Goal: Task Accomplishment & Management: Manage account settings

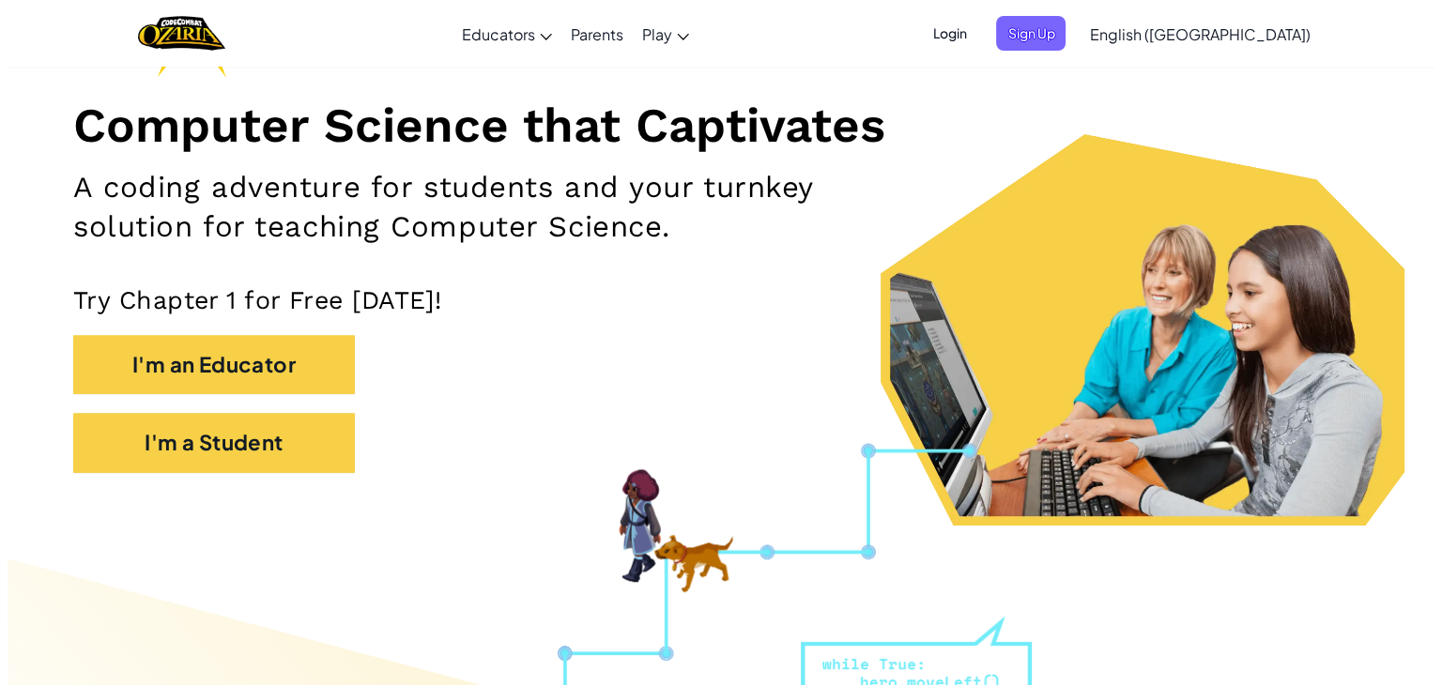
scroll to position [208, 0]
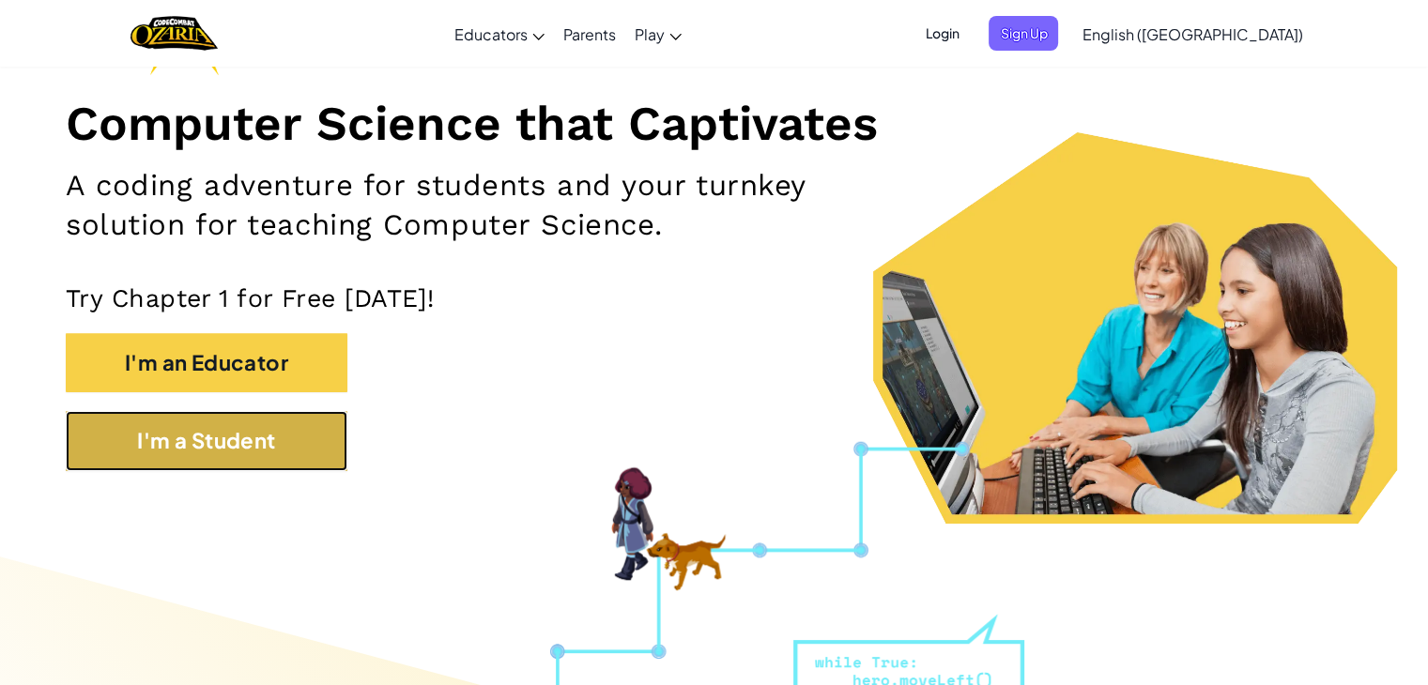
click at [259, 438] on button "I'm a Student" at bounding box center [207, 440] width 282 height 59
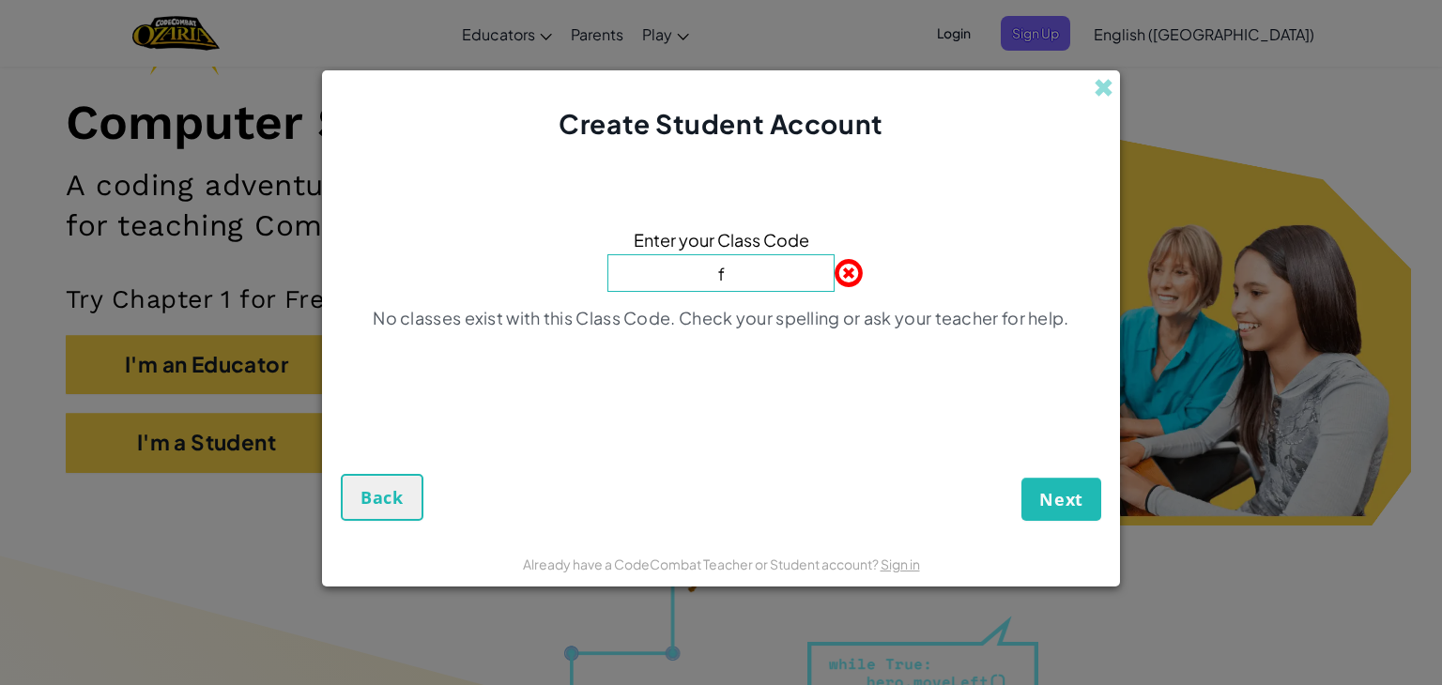
type input "FindRingSwim"
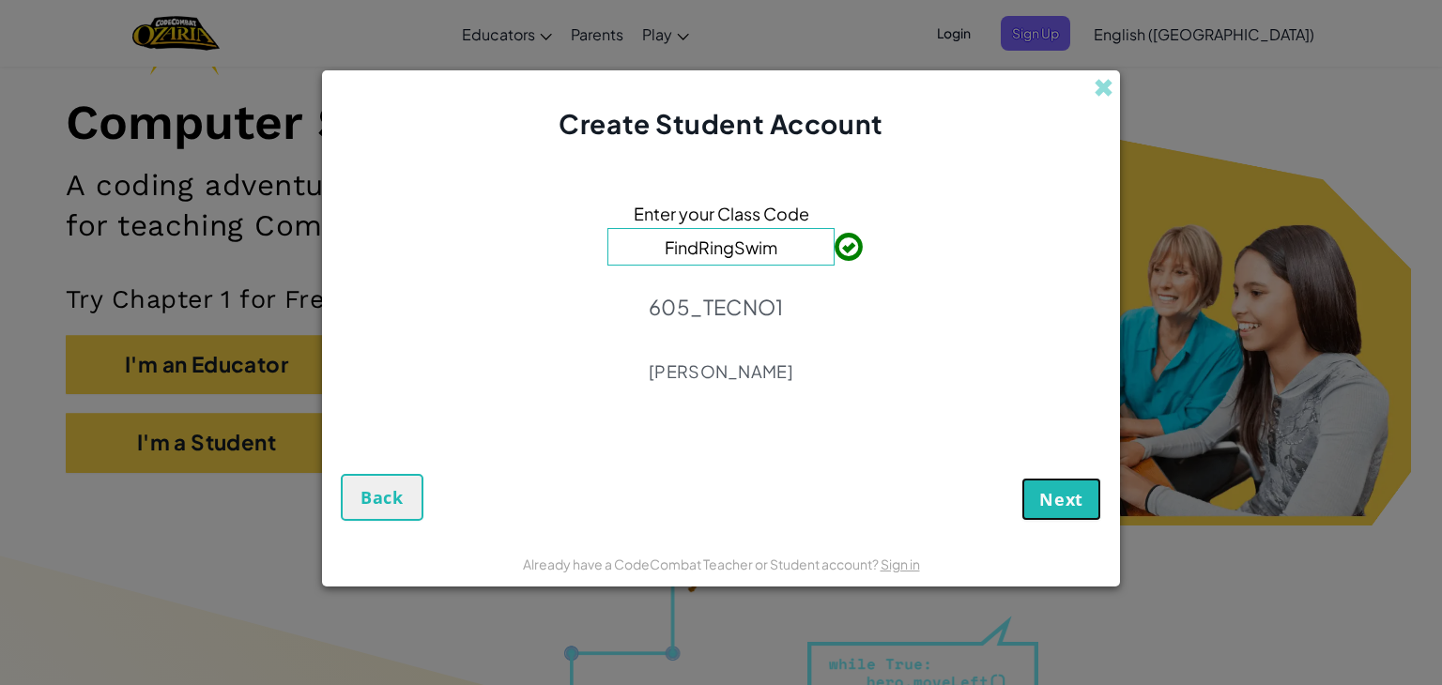
click at [1060, 515] on button "Next" at bounding box center [1062, 499] width 80 height 43
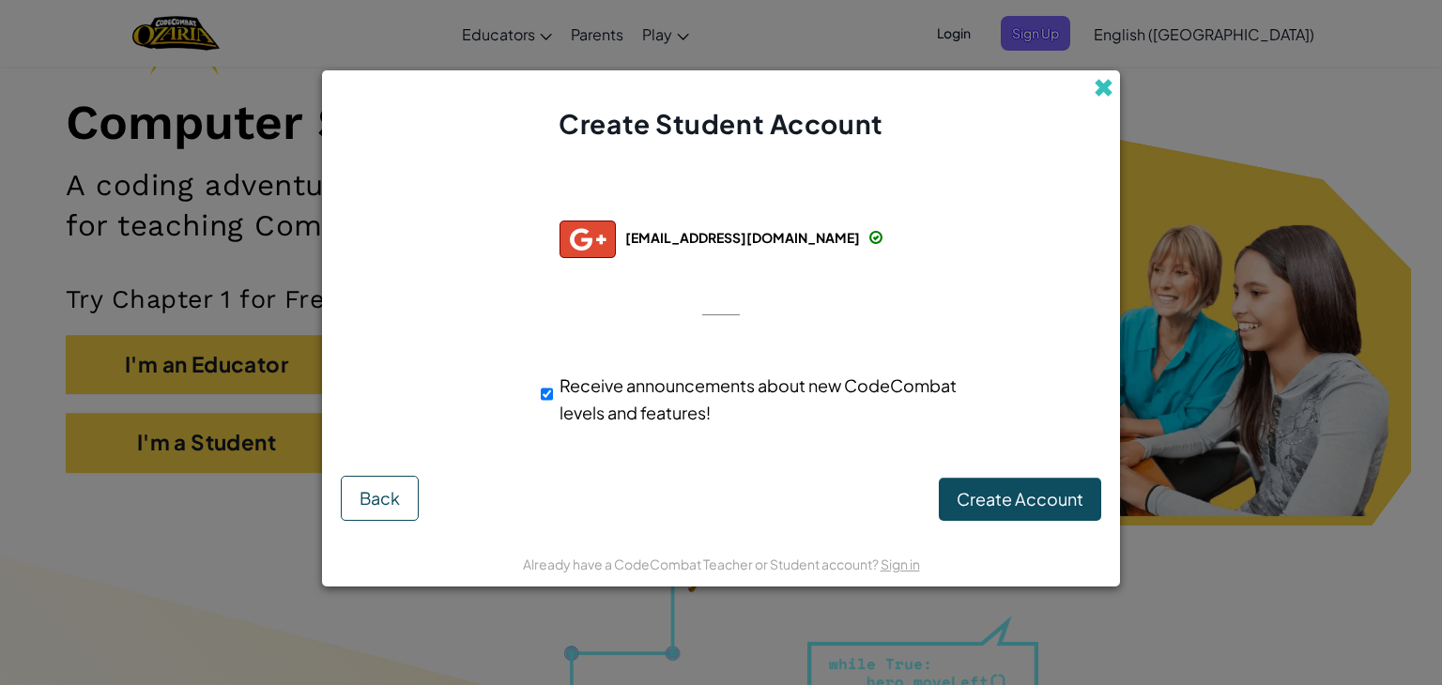
click at [1100, 84] on span at bounding box center [1104, 88] width 20 height 20
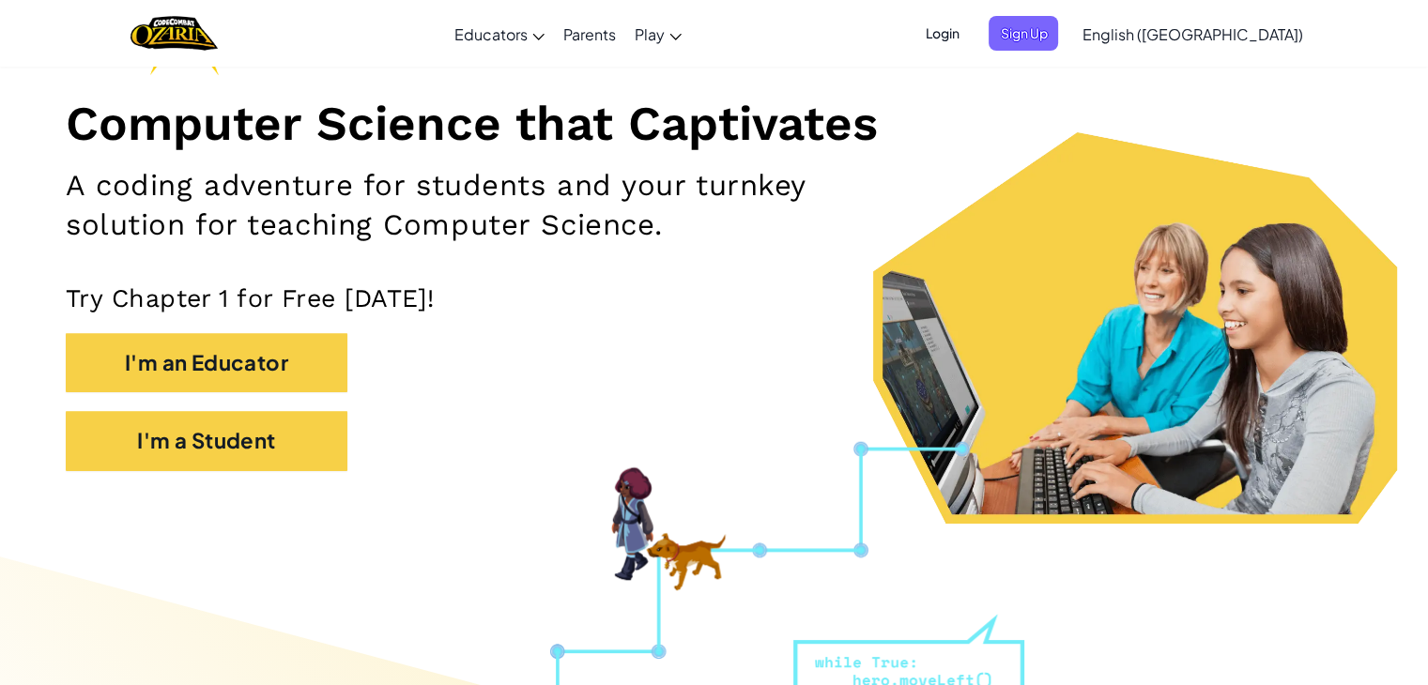
click at [970, 37] on span "Login" at bounding box center [942, 33] width 56 height 35
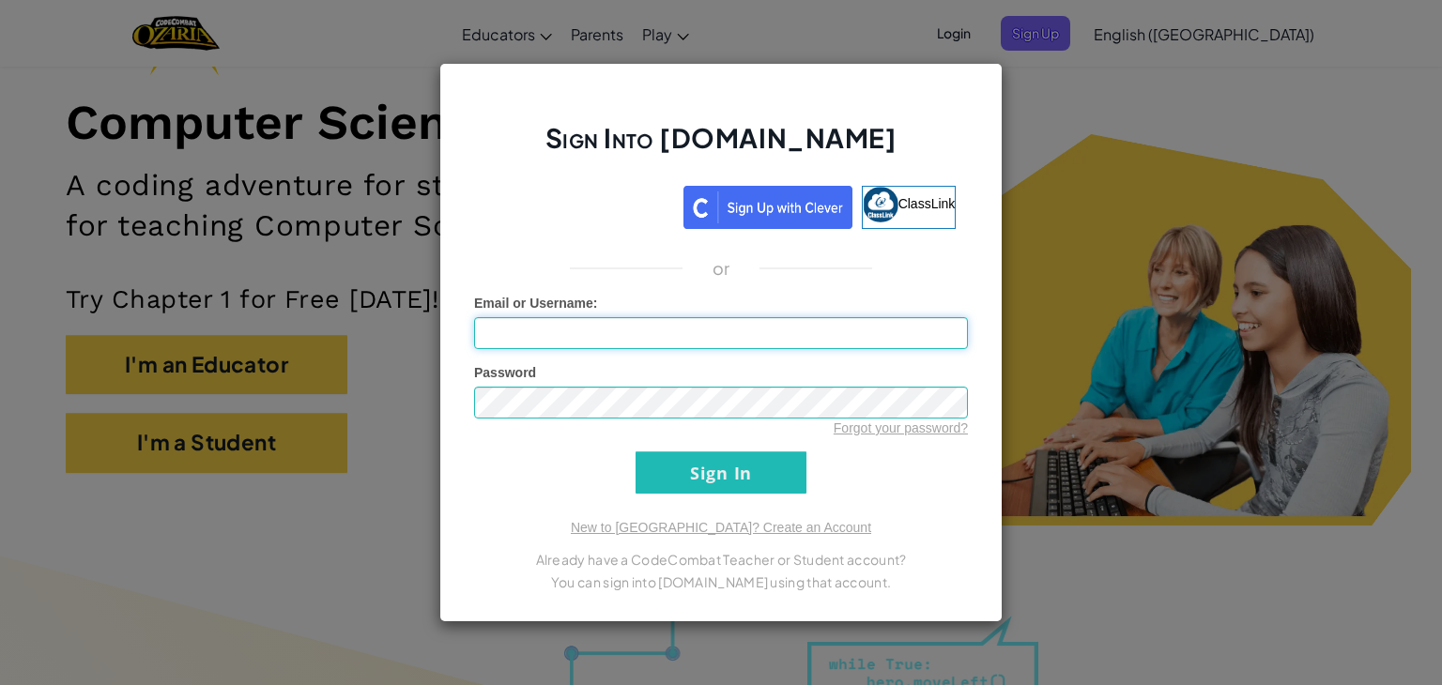
click at [718, 346] on input "Email or Username :" at bounding box center [721, 333] width 494 height 32
type input "[EMAIL_ADDRESS][DOMAIN_NAME]"
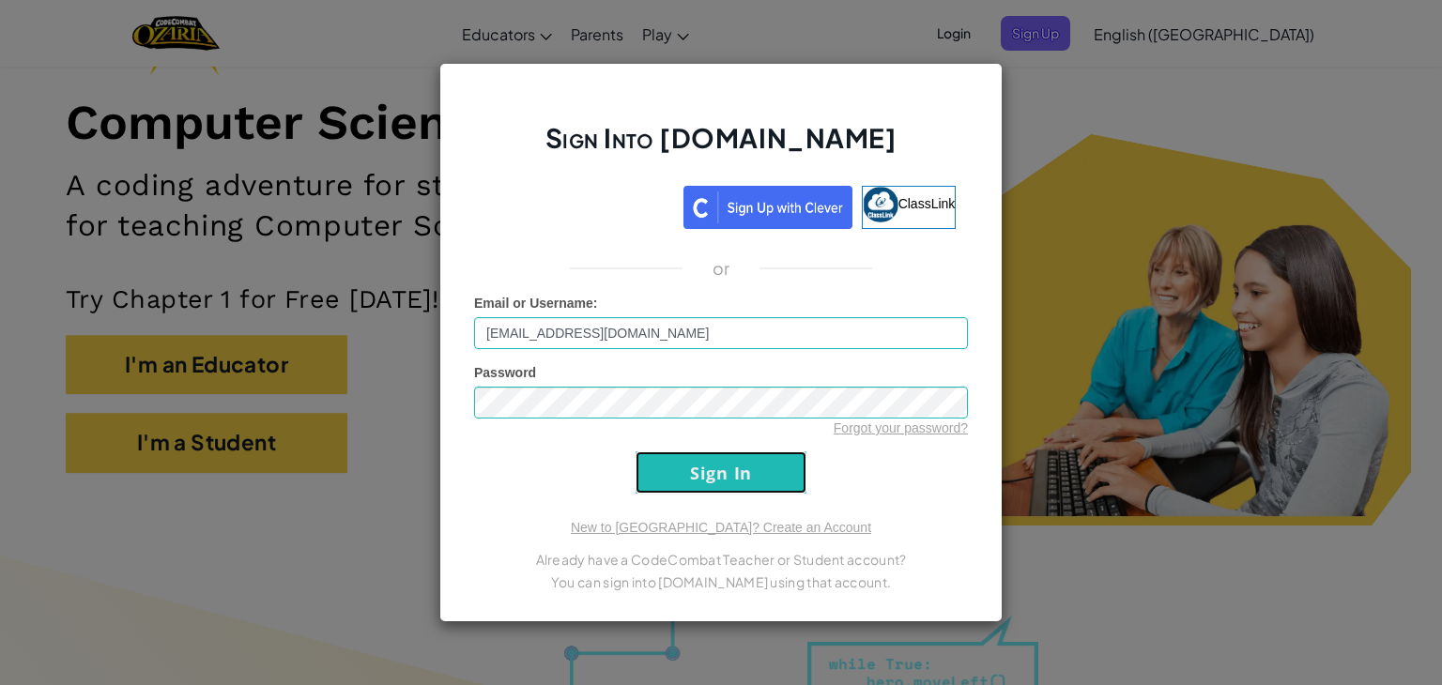
click at [770, 491] on input "Sign In" at bounding box center [721, 473] width 171 height 42
